Goal: Task Accomplishment & Management: Complete application form

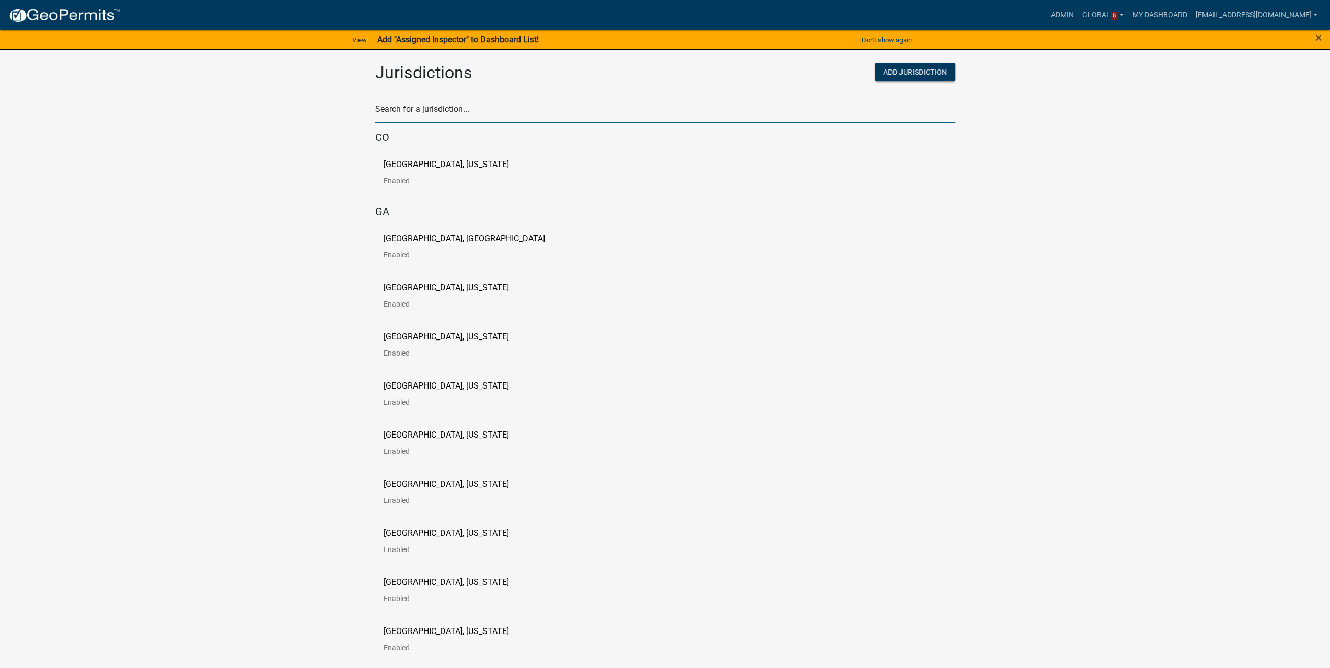
click at [437, 105] on input "text" at bounding box center [665, 111] width 580 height 21
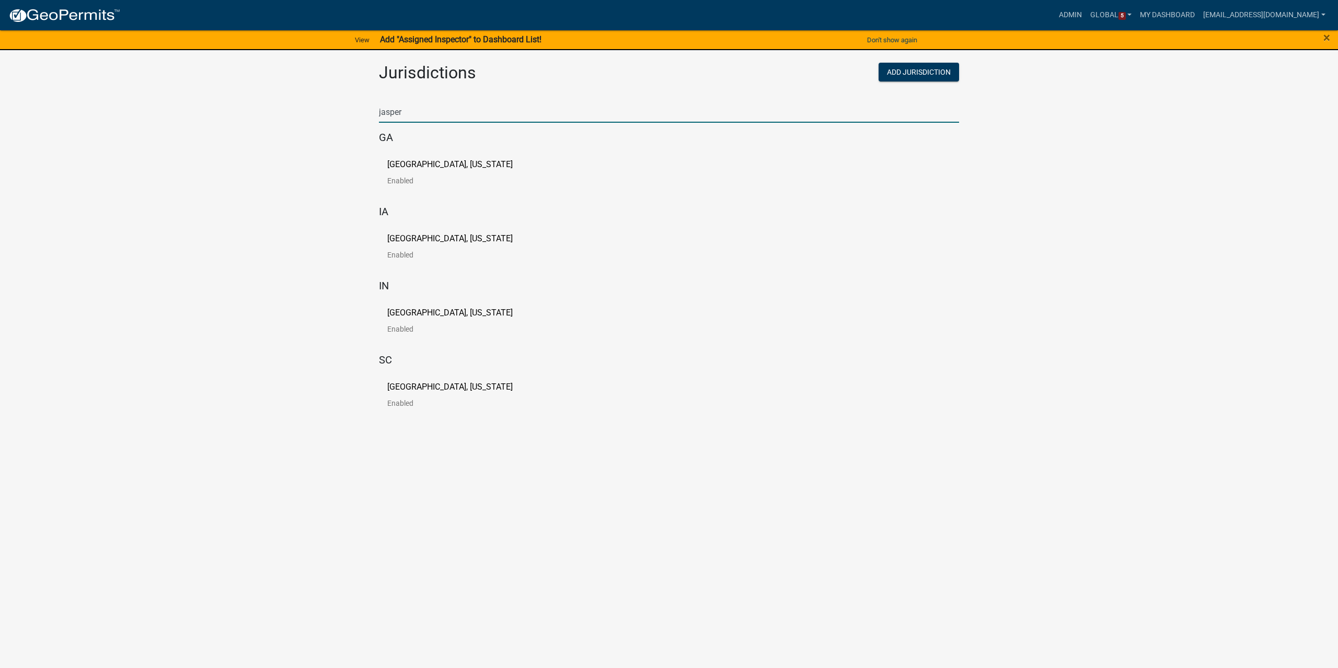
type input "jasper"
click at [447, 239] on p "[GEOGRAPHIC_DATA], [US_STATE]" at bounding box center [449, 239] width 125 height 8
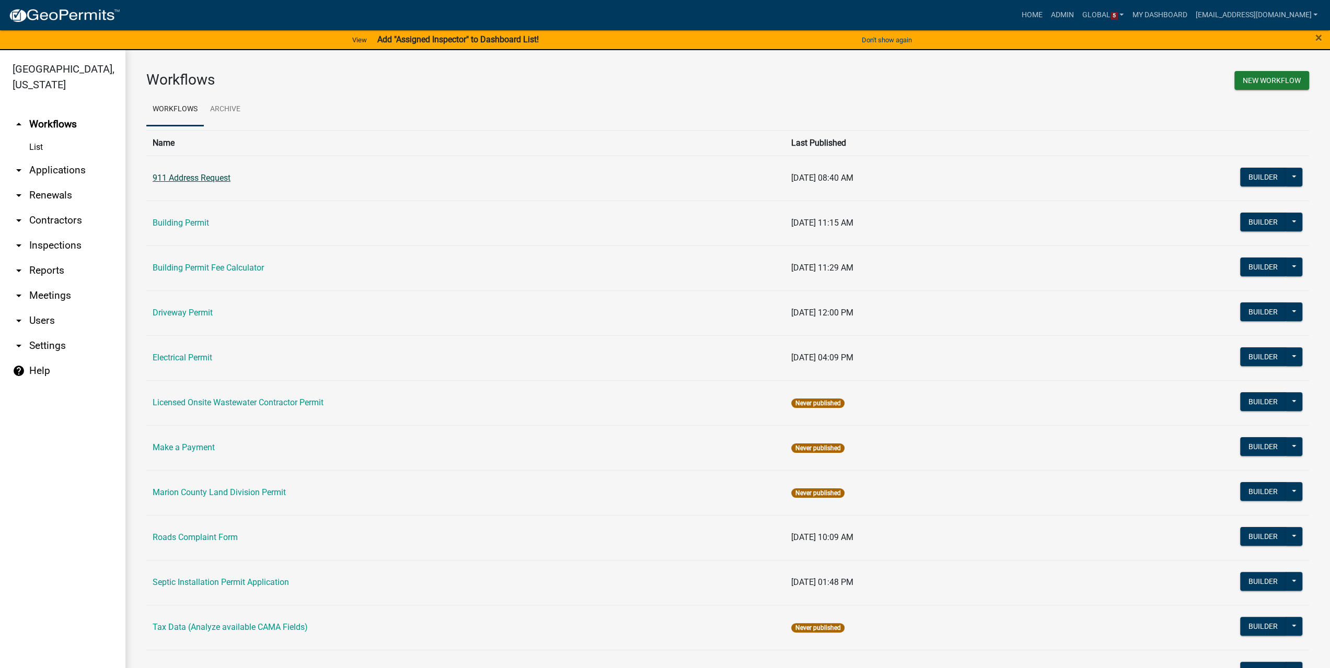
click at [199, 181] on link "911 Address Request" at bounding box center [192, 178] width 78 height 10
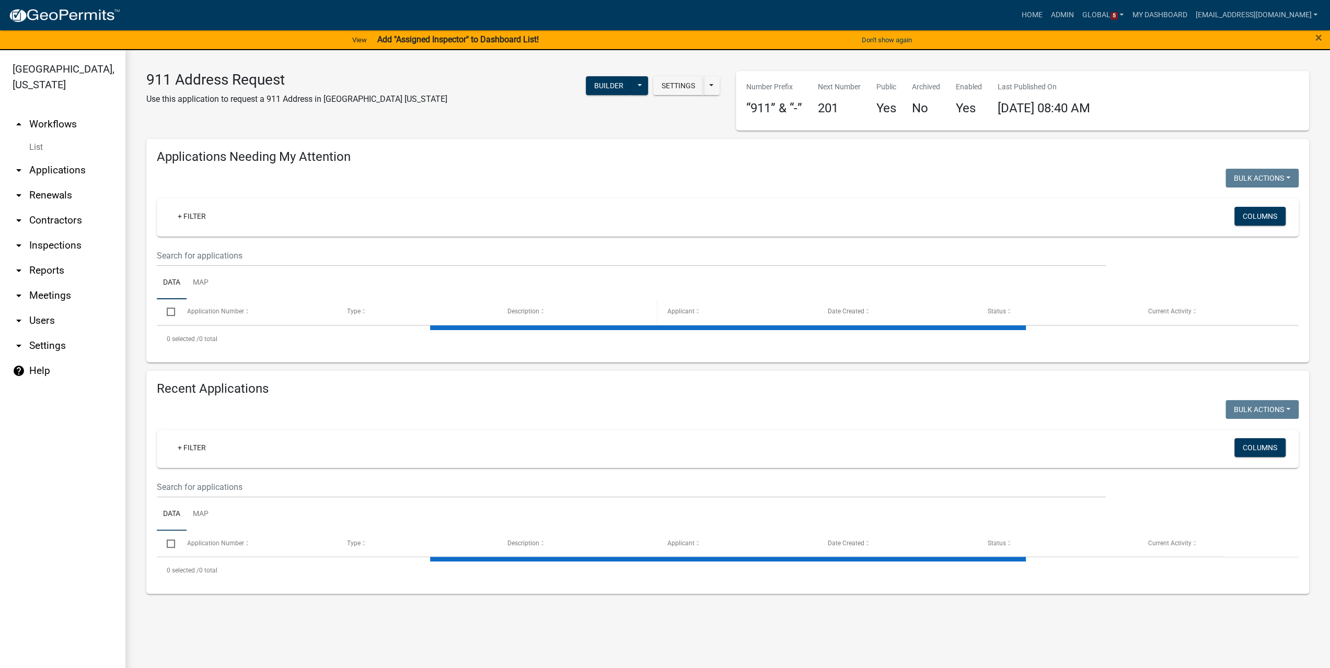
select select "3: 100"
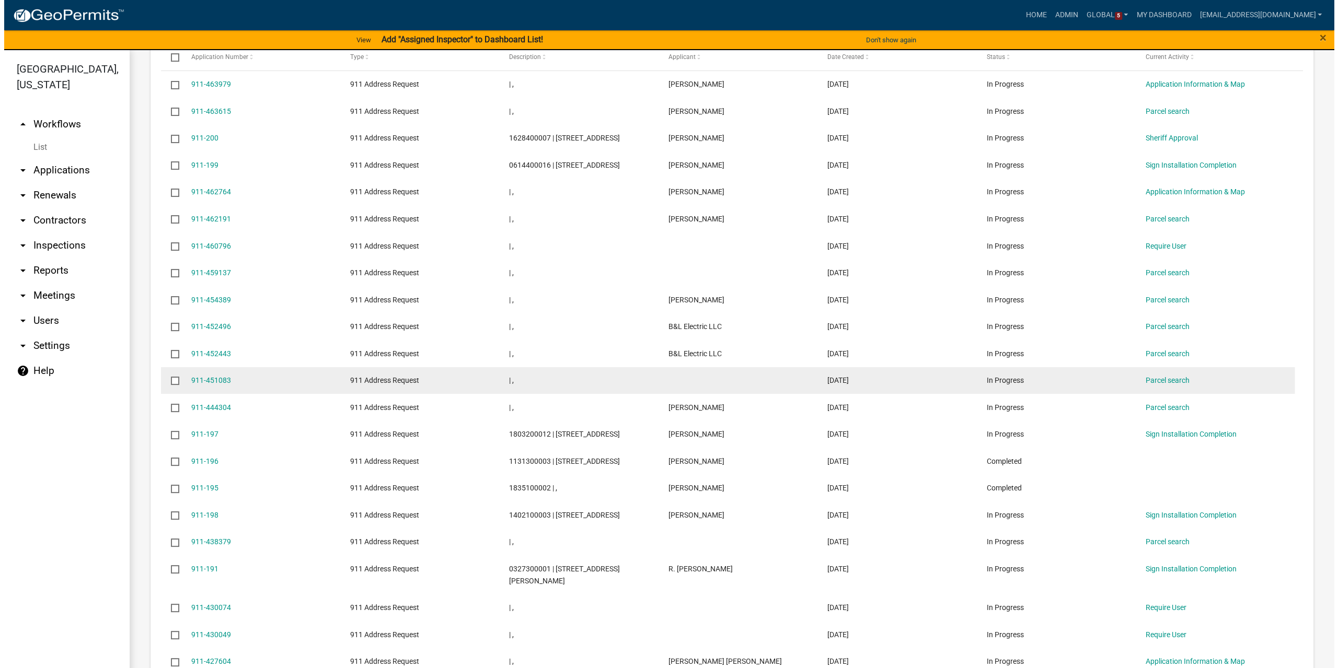
scroll to position [575, 0]
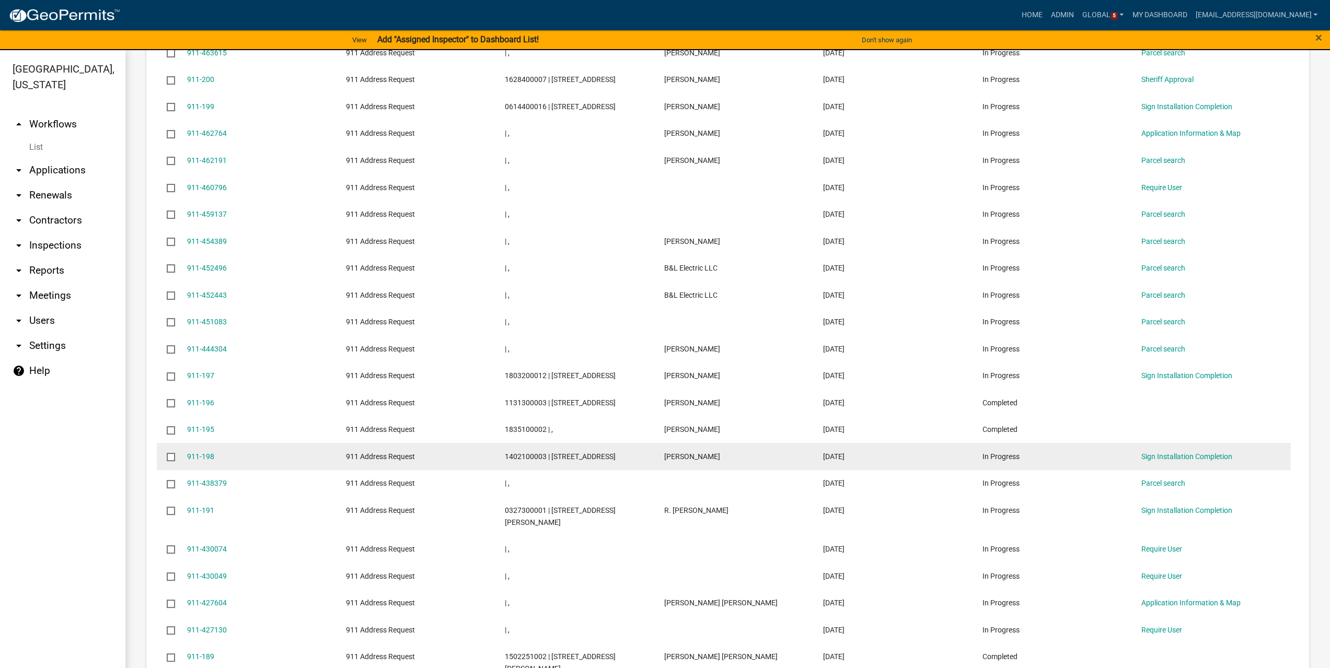
click at [545, 463] on div "1402100003 | [STREET_ADDRESS]" at bounding box center [574, 457] width 139 height 12
click at [208, 461] on link "911-198" at bounding box center [200, 457] width 27 height 8
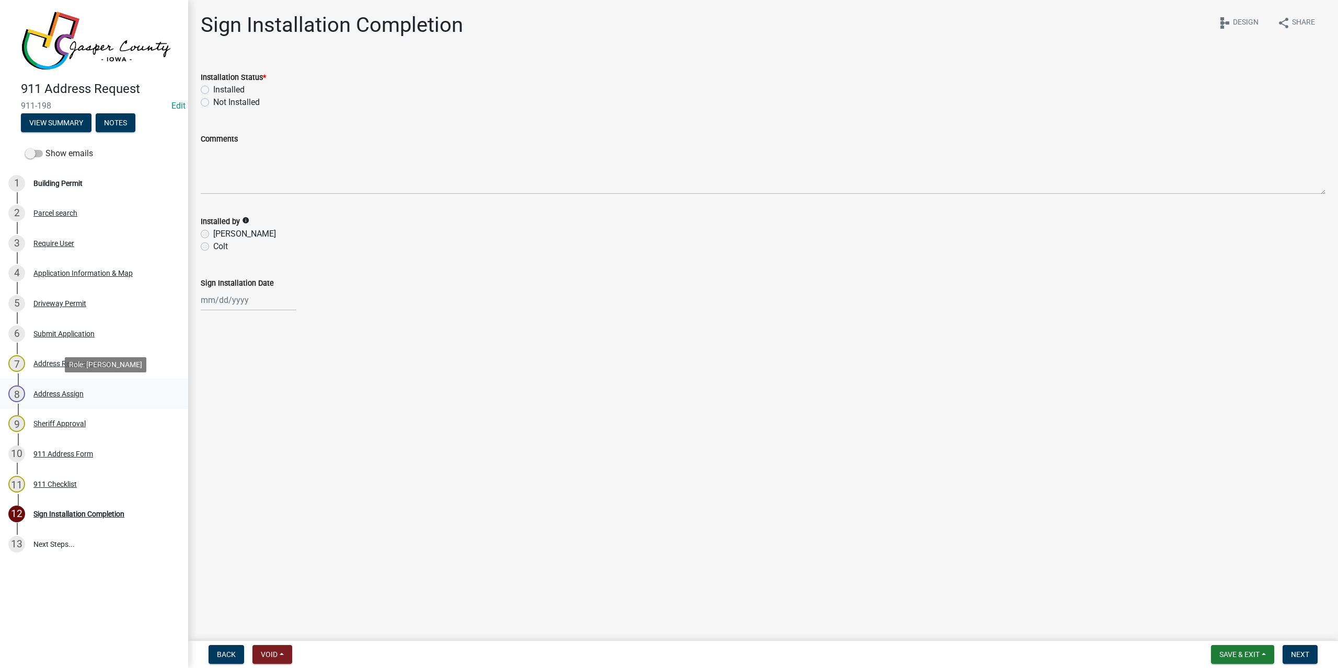
click at [52, 401] on div "8 Address Assign" at bounding box center [89, 394] width 163 height 17
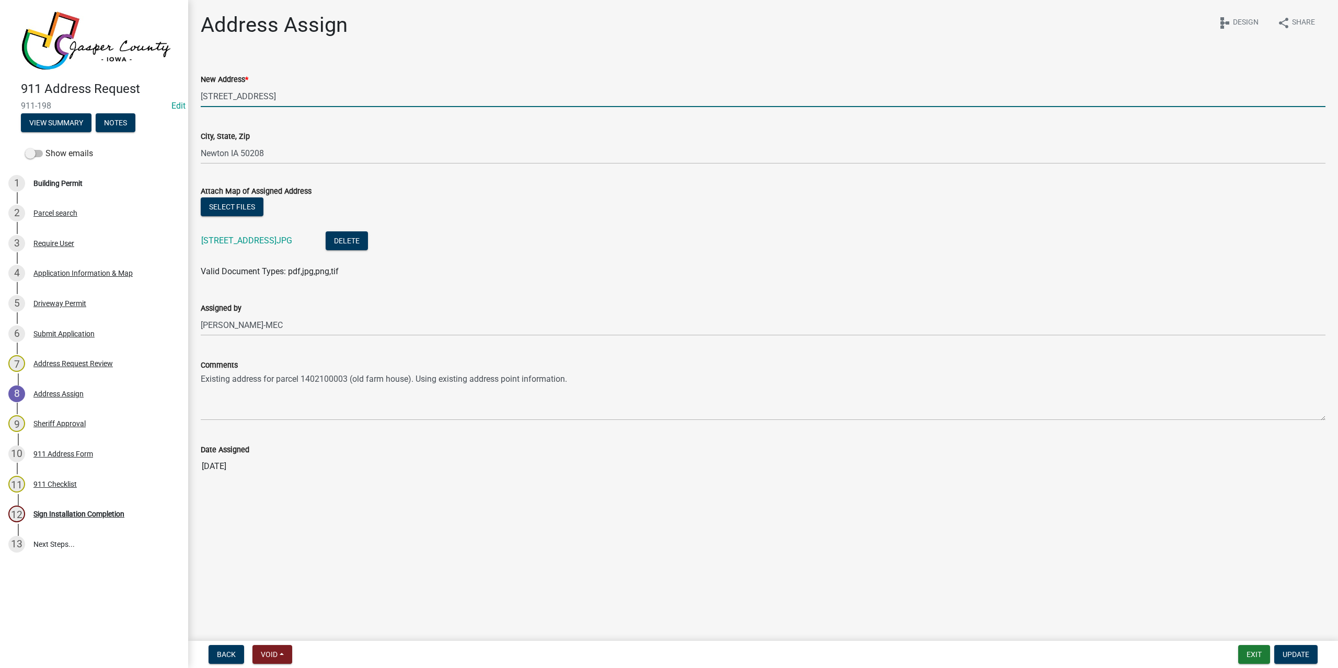
click at [278, 96] on input "[STREET_ADDRESS]" at bounding box center [763, 96] width 1125 height 21
type input "[STREET_ADDRESS]"
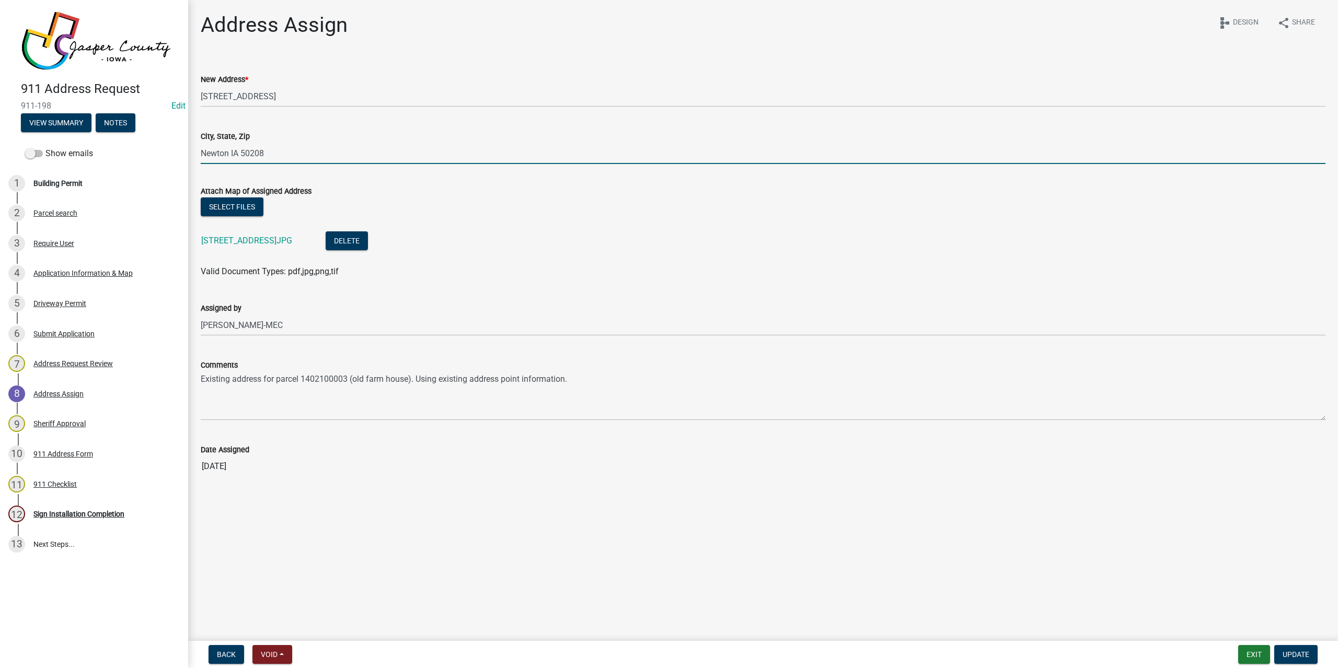
drag, startPoint x: 201, startPoint y: 152, endPoint x: 358, endPoint y: 154, distance: 156.8
click at [358, 154] on input "Newton IA 50208" at bounding box center [763, 153] width 1125 height 21
type input "k"
type input "[PERSON_NAME] IA 50135"
click at [1294, 660] on button "Update" at bounding box center [1295, 655] width 43 height 19
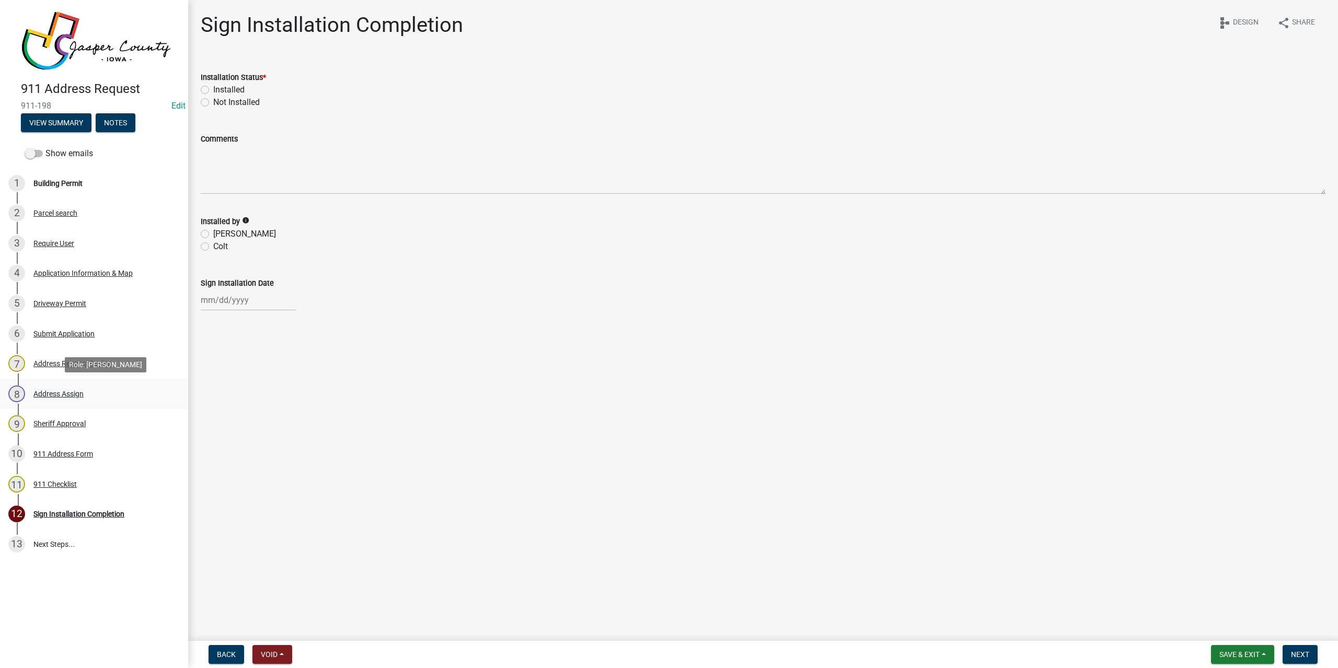
click at [66, 390] on div "Address Assign" at bounding box center [58, 393] width 50 height 7
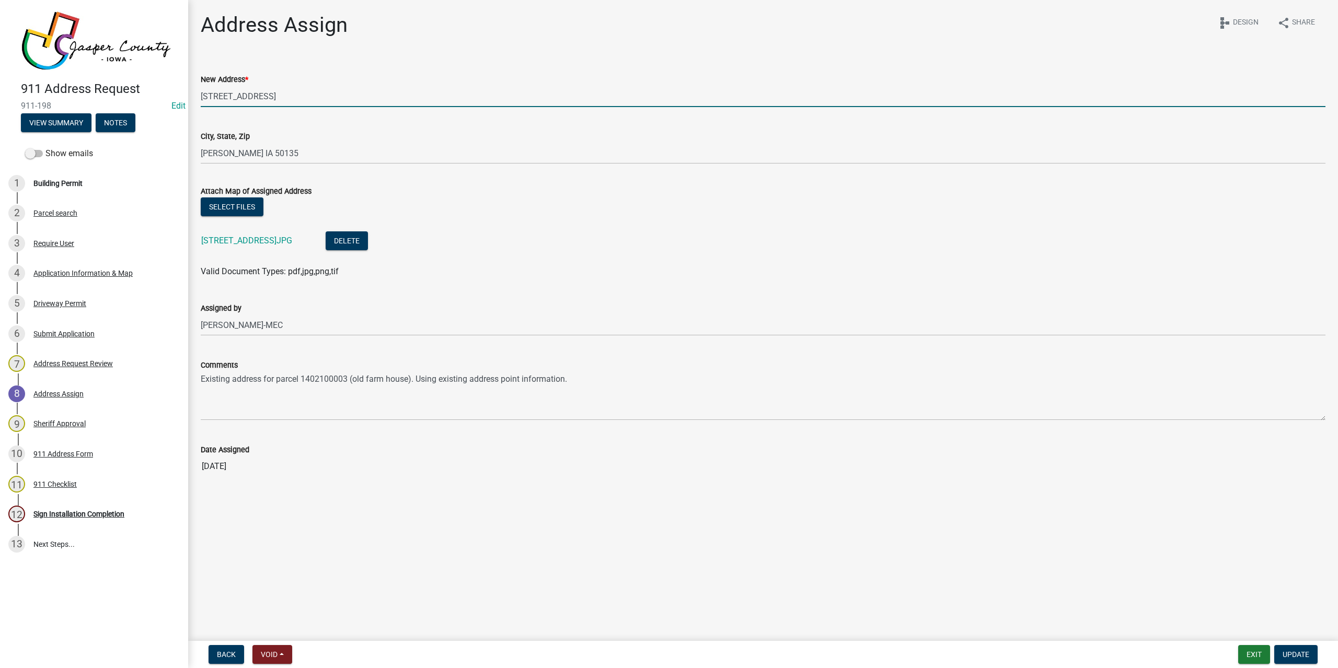
drag, startPoint x: 1021, startPoint y: 104, endPoint x: 988, endPoint y: 1, distance: 108.8
click at [1022, 104] on input "[STREET_ADDRESS]" at bounding box center [763, 96] width 1125 height 21
